Goal: Task Accomplishment & Management: Use online tool/utility

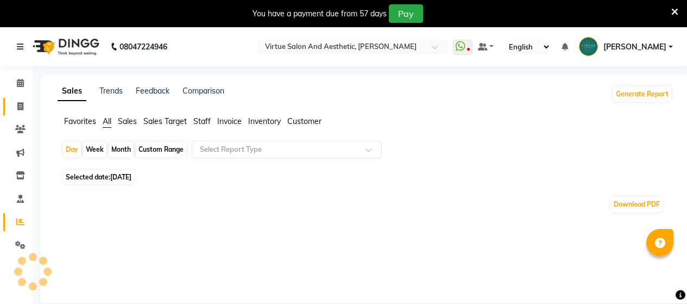
click at [20, 106] on icon at bounding box center [20, 106] width 6 height 8
select select "service"
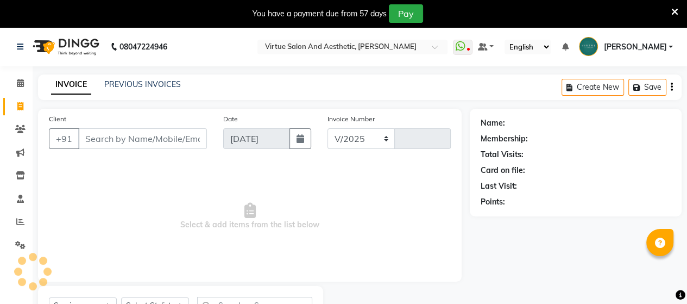
select select "4466"
type input "3446"
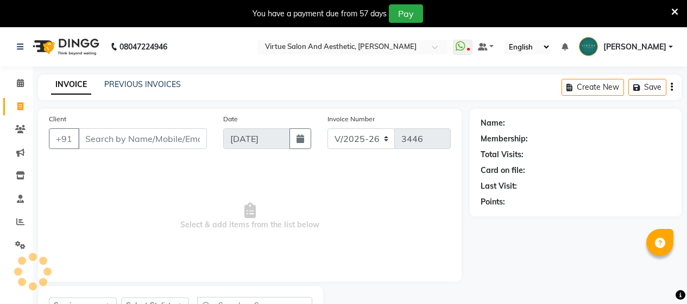
select select "4466"
select select "service"
